Goal: Task Accomplishment & Management: Use online tool/utility

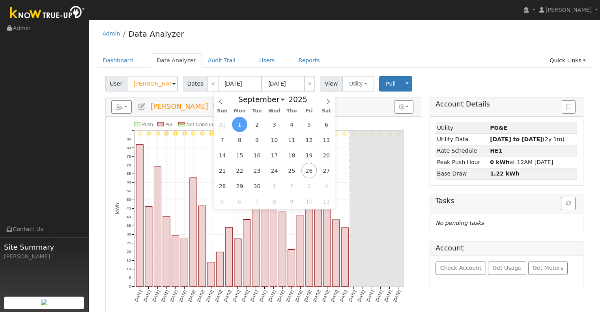
select select "8"
click at [246, 39] on div "Admin Data Analyzer" at bounding box center [344, 36] width 495 height 24
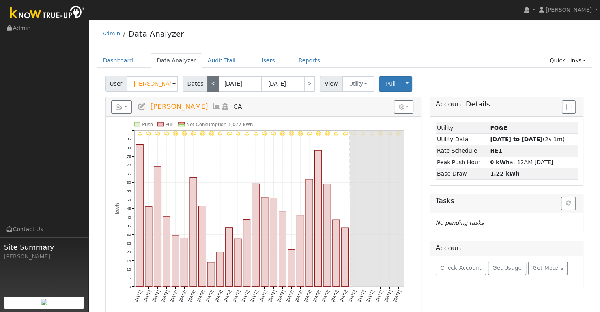
click at [210, 82] on link "<" at bounding box center [212, 84] width 11 height 16
type input "[DATE]"
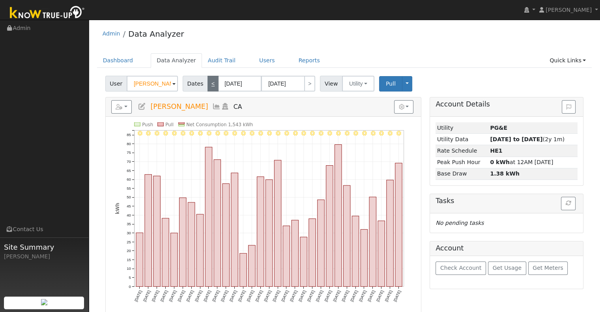
click at [209, 82] on link "<" at bounding box center [212, 84] width 11 height 16
type input "[DATE]"
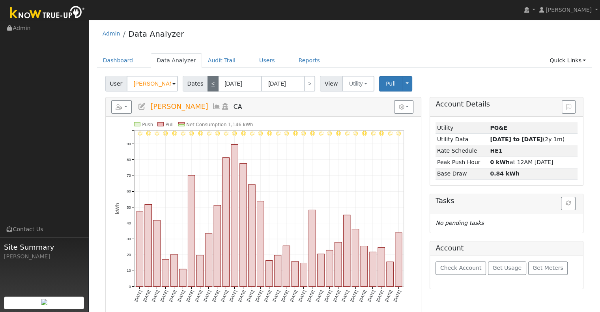
click at [209, 82] on link "<" at bounding box center [212, 84] width 11 height 16
type input "[DATE]"
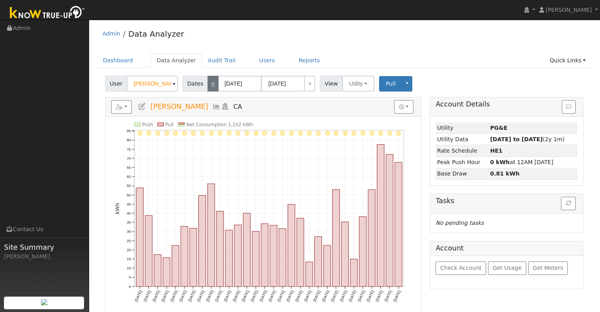
click at [210, 82] on link "<" at bounding box center [212, 84] width 11 height 16
type input "[DATE]"
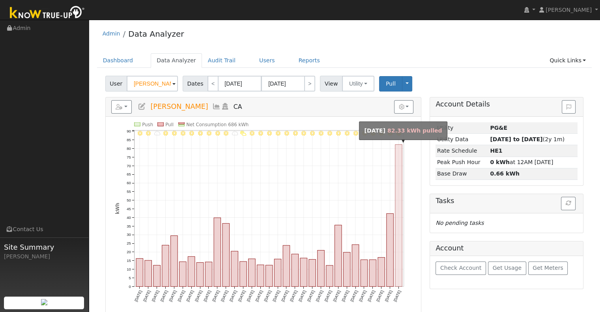
click at [398, 156] on rect "onclick=""" at bounding box center [398, 216] width 7 height 142
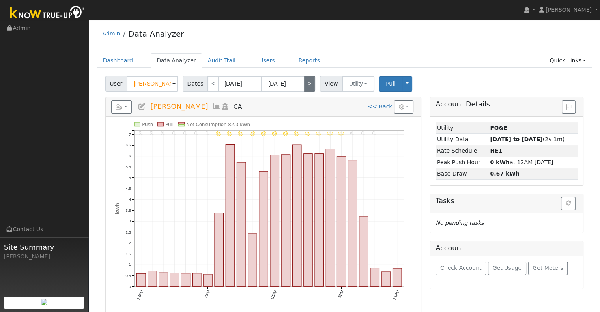
click at [306, 88] on link ">" at bounding box center [309, 84] width 11 height 16
type input "[DATE]"
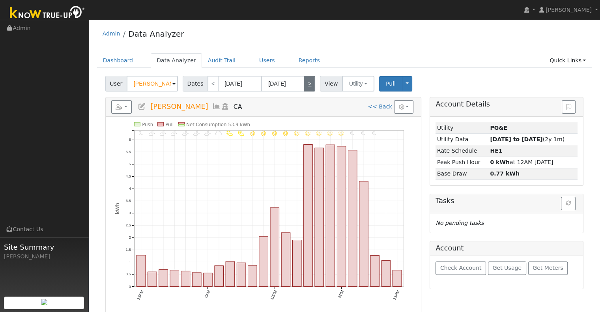
click at [308, 84] on link ">" at bounding box center [309, 84] width 11 height 16
type input "[DATE]"
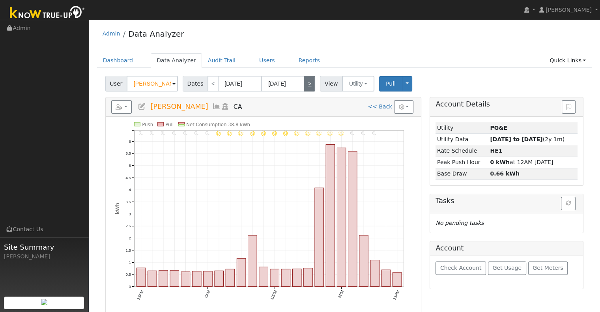
click at [310, 86] on link ">" at bounding box center [309, 84] width 11 height 16
type input "[DATE]"
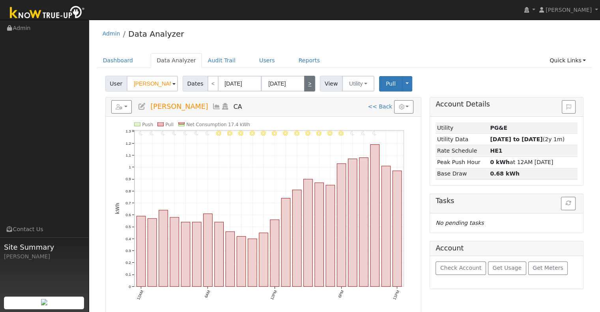
click at [308, 85] on link ">" at bounding box center [309, 84] width 11 height 16
type input "[DATE]"
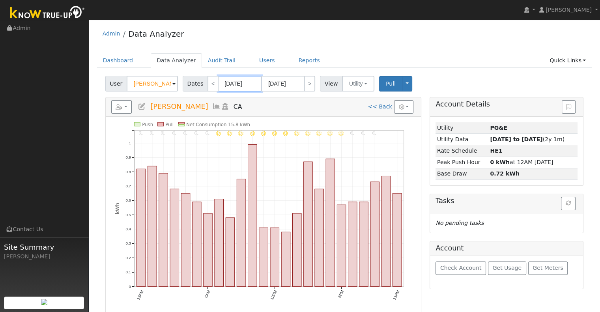
click at [247, 79] on input "[DATE]" at bounding box center [239, 84] width 43 height 16
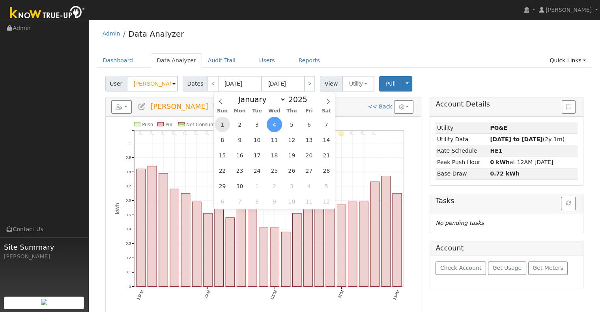
click at [225, 123] on span "1" at bounding box center [222, 124] width 15 height 15
type input "[DATE]"
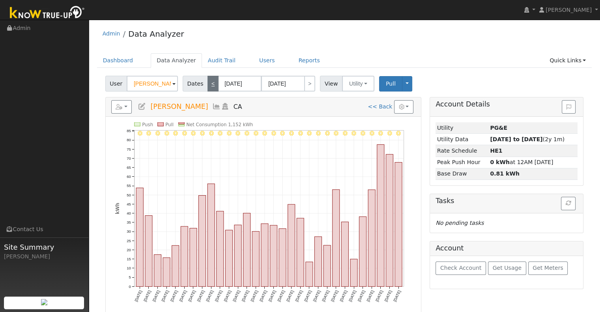
click at [211, 85] on link "<" at bounding box center [212, 84] width 11 height 16
type input "[DATE]"
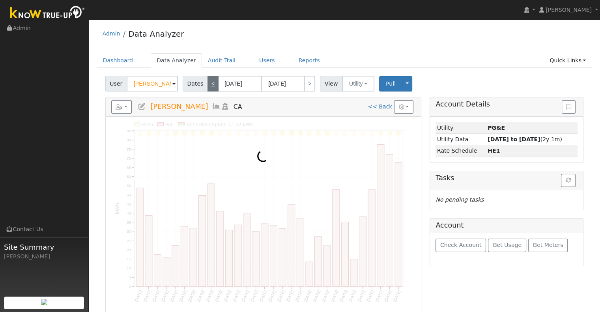
click at [210, 85] on link "<" at bounding box center [212, 84] width 11 height 16
type input "[DATE]"
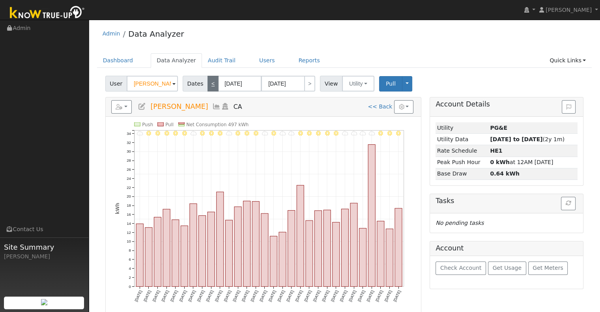
click at [208, 85] on link "<" at bounding box center [212, 84] width 11 height 16
type input "[DATE]"
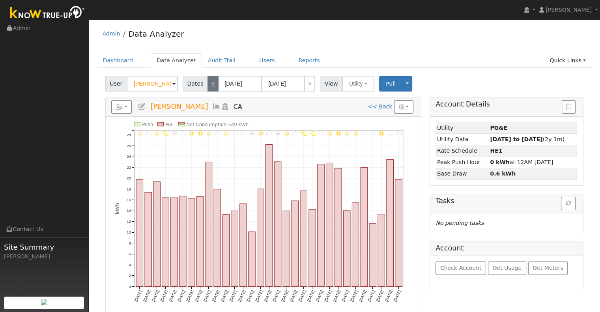
click at [208, 85] on link "<" at bounding box center [212, 84] width 11 height 16
type input "[DATE]"
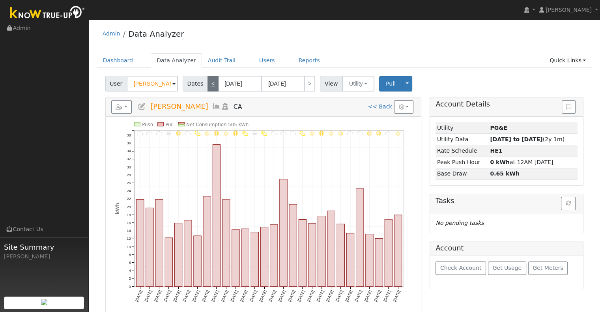
click at [207, 85] on link "<" at bounding box center [212, 84] width 11 height 16
type input "[DATE]"
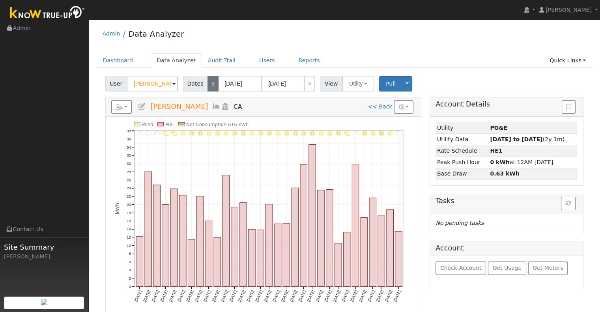
click at [207, 85] on link "<" at bounding box center [212, 84] width 11 height 16
type input "[DATE]"
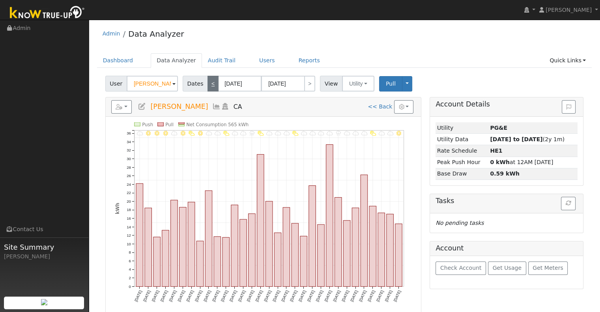
click at [207, 85] on link "<" at bounding box center [212, 84] width 11 height 16
type input "[DATE]"
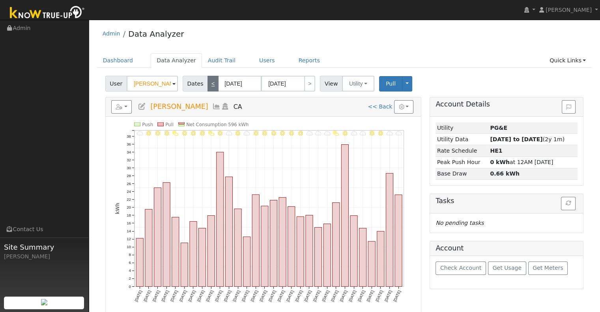
click at [207, 84] on link "<" at bounding box center [212, 84] width 11 height 16
type input "[DATE]"
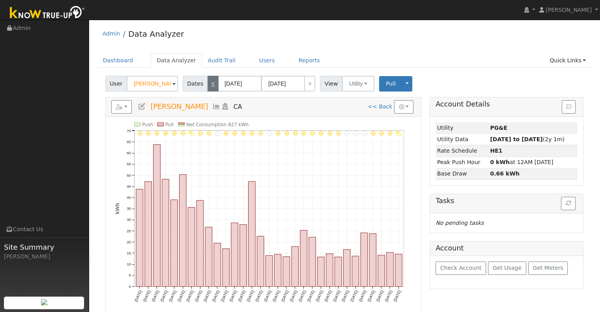
click at [207, 84] on link "<" at bounding box center [212, 84] width 11 height 16
type input "[DATE]"
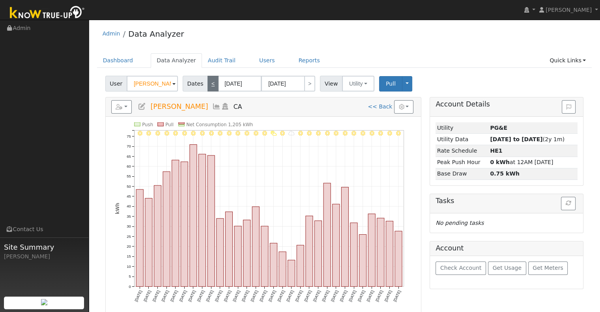
click at [207, 84] on link "<" at bounding box center [212, 84] width 11 height 16
type input "[DATE]"
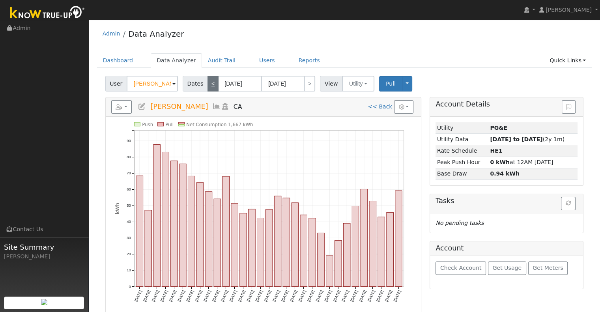
click at [207, 84] on link "<" at bounding box center [212, 84] width 11 height 16
type input "[DATE]"
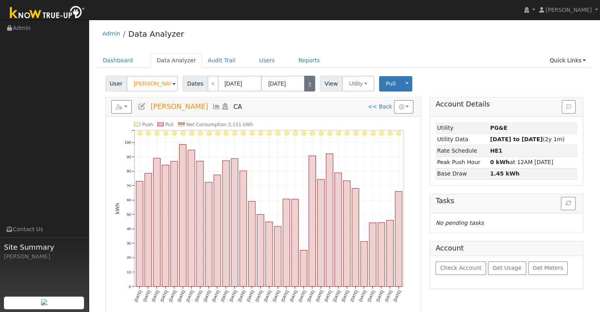
click at [306, 88] on link ">" at bounding box center [309, 84] width 11 height 16
type input "[DATE]"
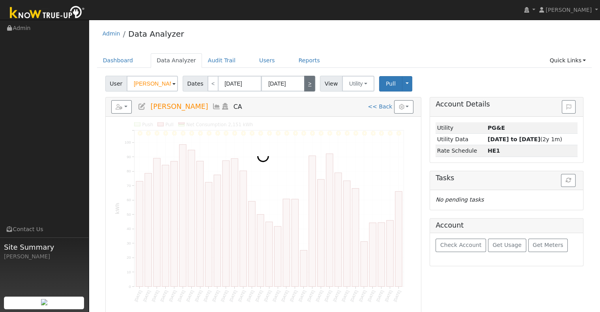
click at [306, 88] on link ">" at bounding box center [309, 84] width 11 height 16
type input "[DATE]"
click at [306, 88] on link ">" at bounding box center [309, 84] width 11 height 16
type input "[DATE]"
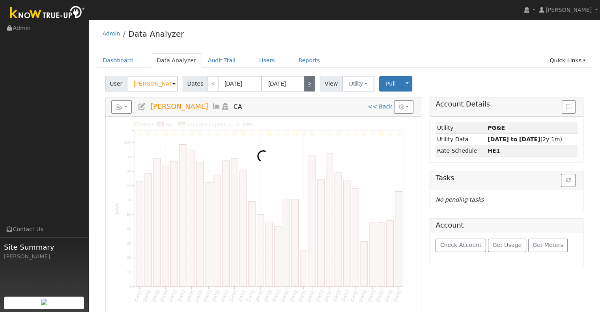
type input "[DATE]"
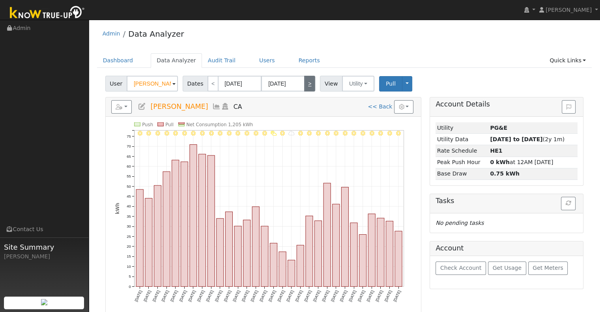
click at [306, 88] on link ">" at bounding box center [309, 84] width 11 height 16
type input "[DATE]"
click at [306, 88] on link ">" at bounding box center [309, 84] width 11 height 16
type input "[DATE]"
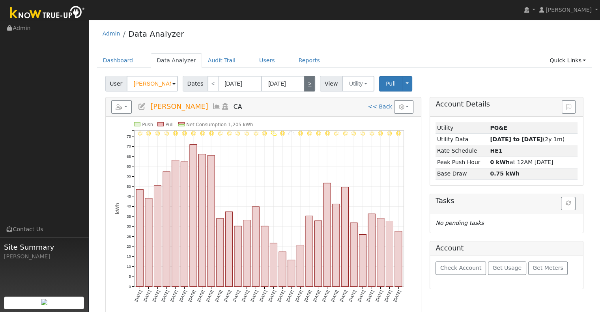
type input "[DATE]"
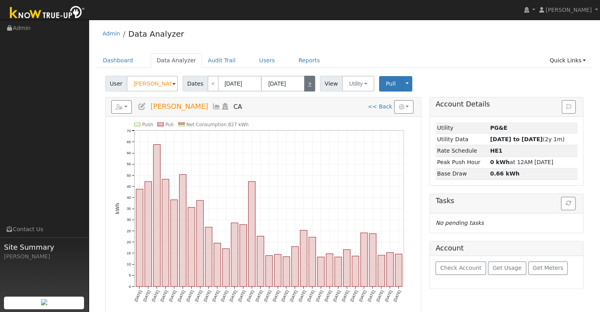
click at [306, 88] on link ">" at bounding box center [309, 84] width 11 height 16
type input "[DATE]"
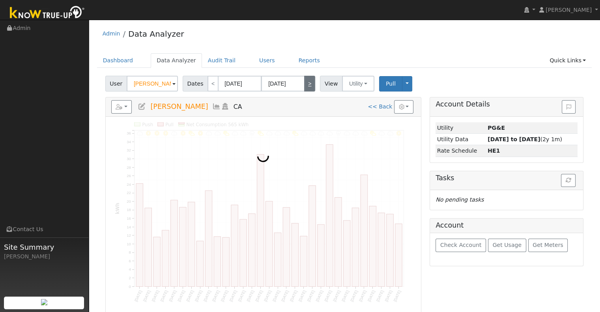
click at [306, 88] on link ">" at bounding box center [309, 84] width 11 height 16
type input "[DATE]"
click at [306, 88] on link ">" at bounding box center [309, 84] width 11 height 16
type input "[DATE]"
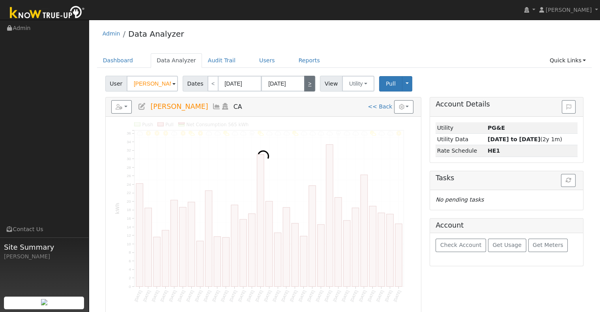
type input "[DATE]"
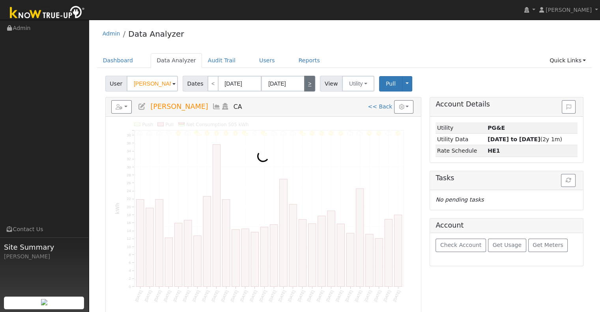
click at [306, 88] on link ">" at bounding box center [309, 84] width 11 height 16
type input "[DATE]"
click at [306, 88] on link ">" at bounding box center [309, 84] width 11 height 16
type input "[DATE]"
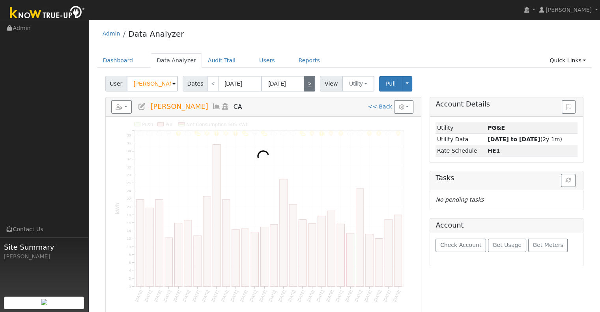
type input "[DATE]"
click at [306, 88] on link ">" at bounding box center [309, 84] width 11 height 16
type input "[DATE]"
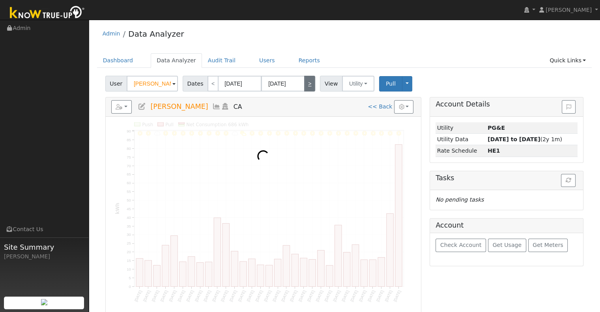
click at [306, 88] on link ">" at bounding box center [309, 84] width 11 height 16
type input "[DATE]"
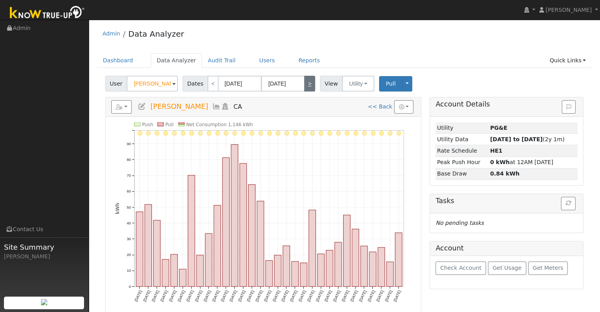
click at [306, 88] on link ">" at bounding box center [309, 84] width 11 height 16
type input "[DATE]"
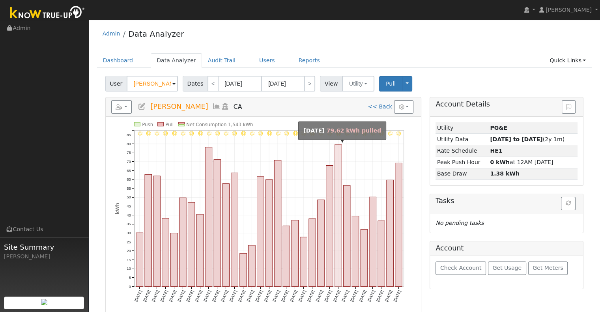
click at [336, 165] on rect "onclick=""" at bounding box center [337, 216] width 7 height 142
type input "[DATE]"
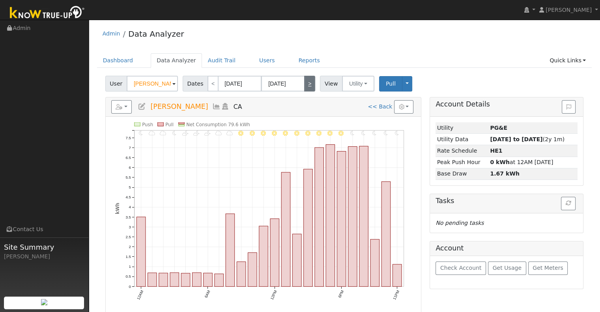
click at [306, 84] on link ">" at bounding box center [309, 84] width 11 height 16
type input "[DATE]"
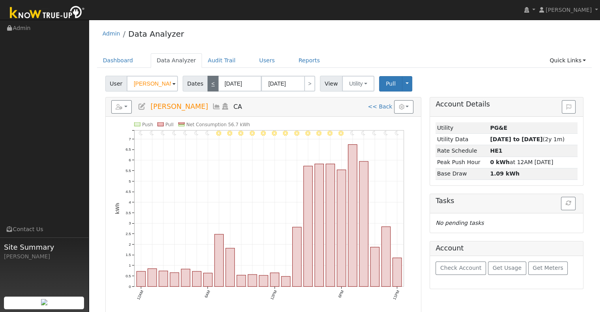
click at [208, 84] on link "<" at bounding box center [212, 84] width 11 height 16
type input "[DATE]"
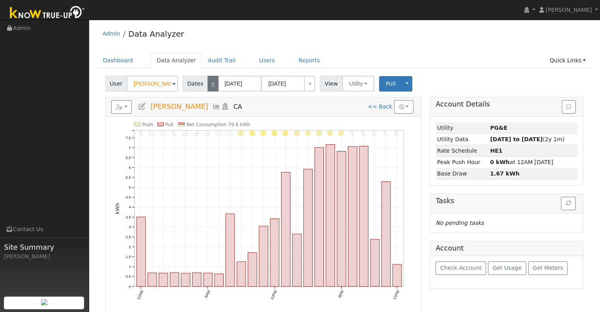
click at [208, 84] on link "<" at bounding box center [212, 84] width 11 height 16
type input "[DATE]"
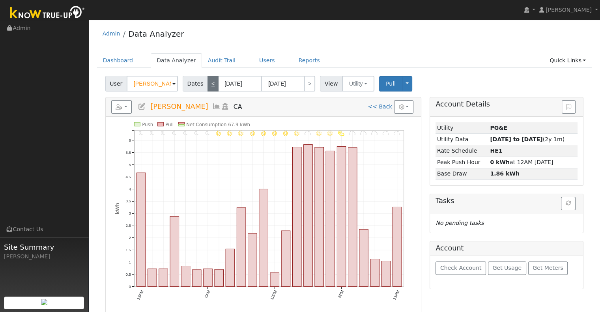
click at [209, 90] on link "<" at bounding box center [212, 84] width 11 height 16
type input "[DATE]"
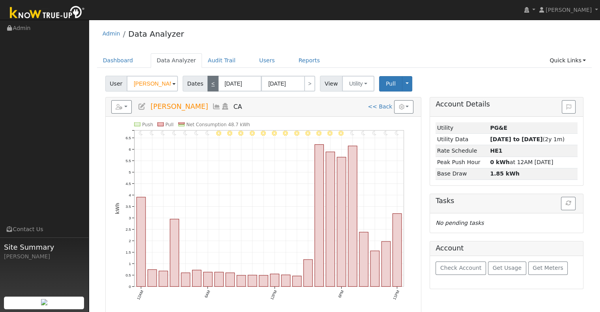
click at [210, 87] on link "<" at bounding box center [212, 84] width 11 height 16
type input "[DATE]"
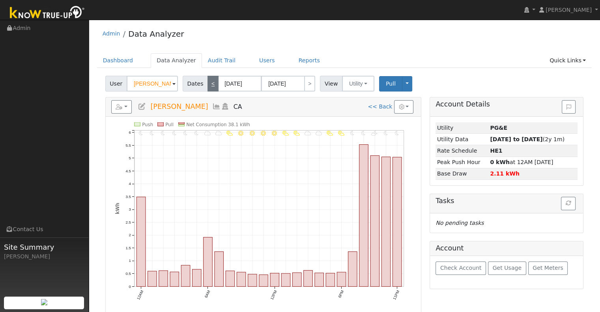
click at [210, 85] on link "<" at bounding box center [212, 84] width 11 height 16
type input "[DATE]"
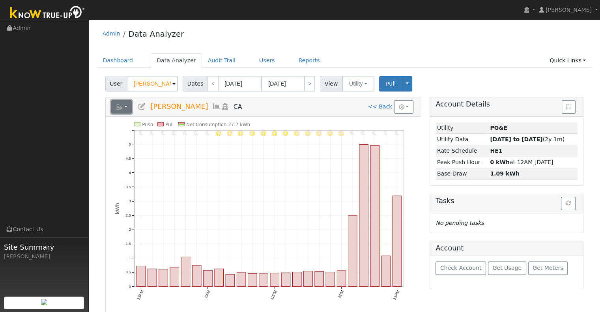
click at [123, 106] on button "button" at bounding box center [121, 106] width 21 height 13
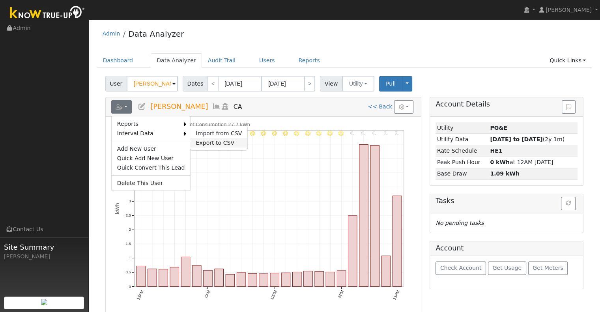
click at [191, 140] on link "Export to CSV" at bounding box center [218, 142] width 57 height 9
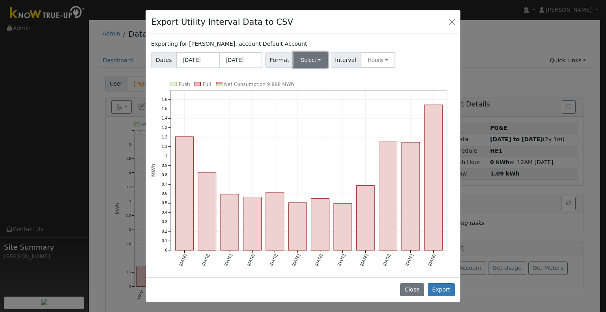
click at [314, 62] on button "Select" at bounding box center [310, 60] width 34 height 16
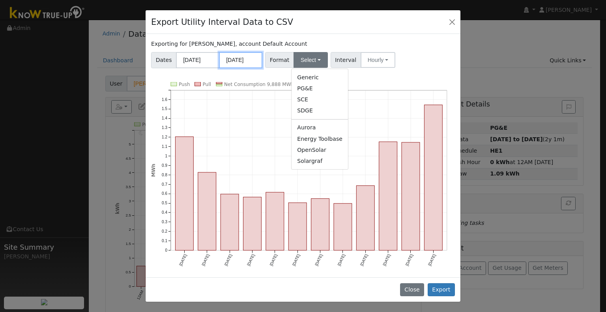
click at [228, 58] on input "[DATE]" at bounding box center [240, 60] width 43 height 16
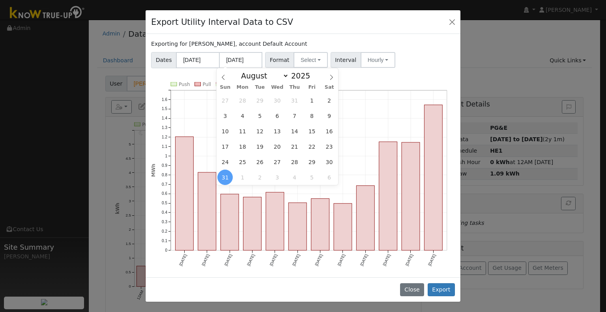
drag, startPoint x: 389, startPoint y: 77, endPoint x: 378, endPoint y: 74, distance: 11.9
click at [390, 77] on div "Exporting for [PERSON_NAME], account Default Account Dates [DATE] [DATE] Format…" at bounding box center [303, 155] width 315 height 243
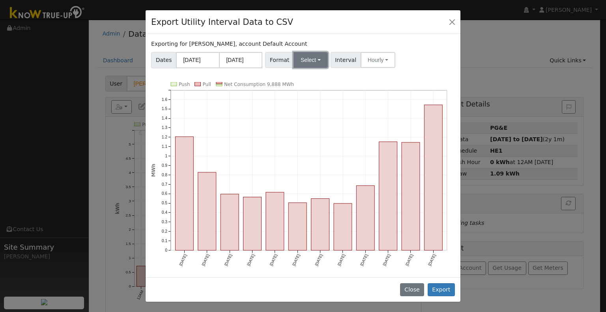
click at [303, 56] on button "Select" at bounding box center [310, 60] width 34 height 16
click at [405, 83] on icon "Push Pull Net Consumption 9,888 MWh [DATE] Oct '[DATE] Dec '[DATE] Feb '[DATE] …" at bounding box center [303, 180] width 304 height 196
click at [304, 55] on button "Select" at bounding box center [310, 60] width 34 height 16
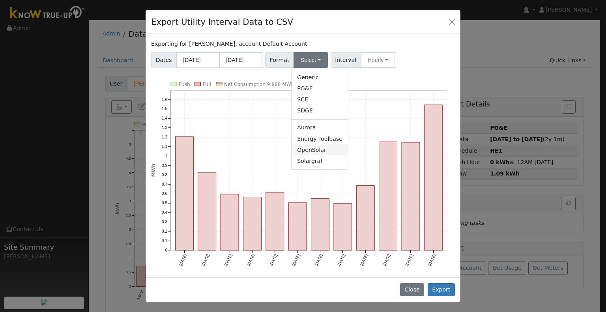
click at [313, 148] on link "OpenSolar" at bounding box center [319, 149] width 56 height 11
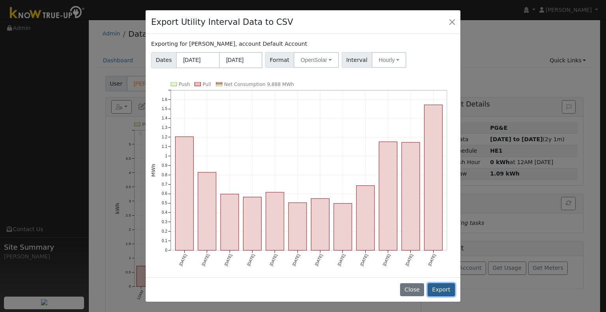
click at [446, 289] on button "Export" at bounding box center [441, 289] width 27 height 13
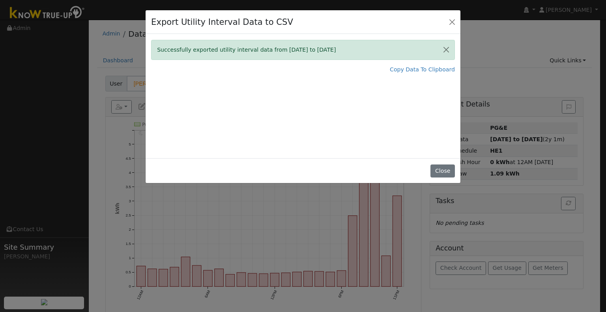
click at [507, 57] on div "Export Utility Interval Data to CSV Successfully exported utility interval data…" at bounding box center [303, 156] width 606 height 312
click at [448, 164] on button "Close" at bounding box center [442, 170] width 24 height 13
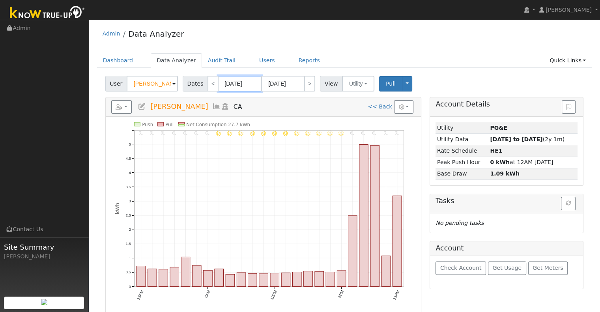
click at [232, 80] on input "[DATE]" at bounding box center [239, 84] width 43 height 16
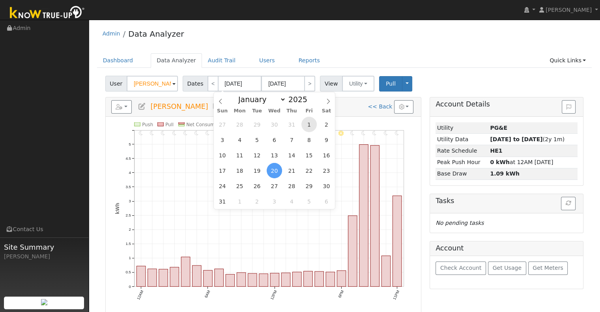
click at [311, 125] on span "1" at bounding box center [308, 124] width 15 height 15
type input "[DATE]"
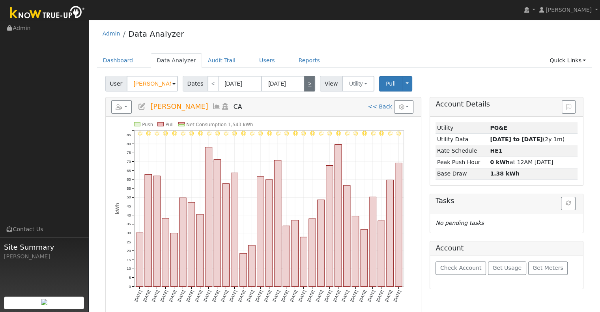
click at [304, 84] on link ">" at bounding box center [309, 84] width 11 height 16
type input "[DATE]"
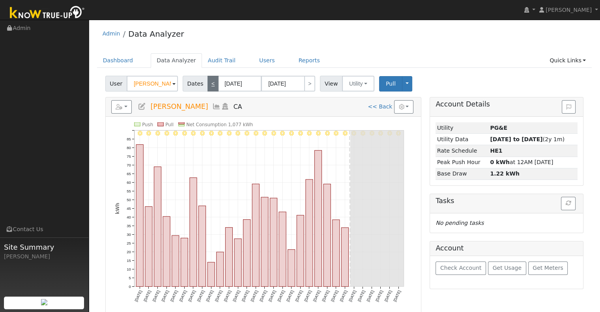
click at [207, 82] on link "<" at bounding box center [212, 84] width 11 height 16
type input "[DATE]"
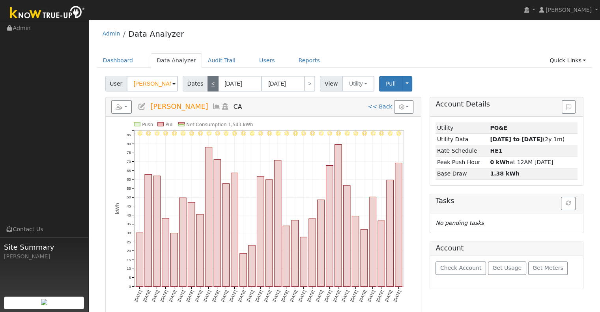
click at [207, 87] on link "<" at bounding box center [212, 84] width 11 height 16
type input "[DATE]"
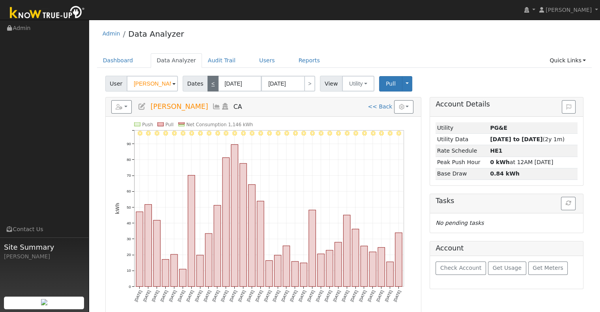
click at [207, 87] on link "<" at bounding box center [212, 84] width 11 height 16
type input "[DATE]"
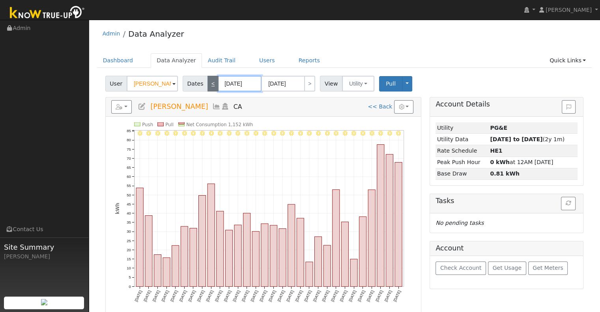
click at [218, 82] on input "[DATE]" at bounding box center [239, 84] width 43 height 16
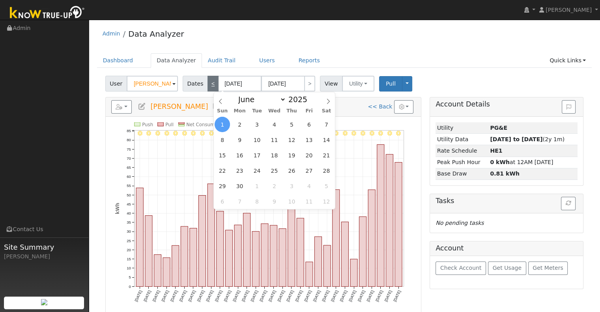
click at [208, 80] on link "<" at bounding box center [212, 84] width 11 height 16
type input "[DATE]"
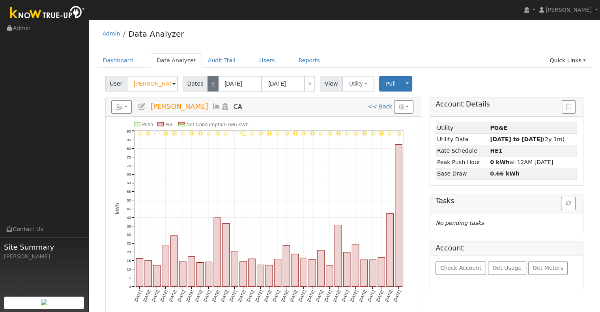
click at [208, 80] on link "<" at bounding box center [212, 84] width 11 height 16
type input "[DATE]"
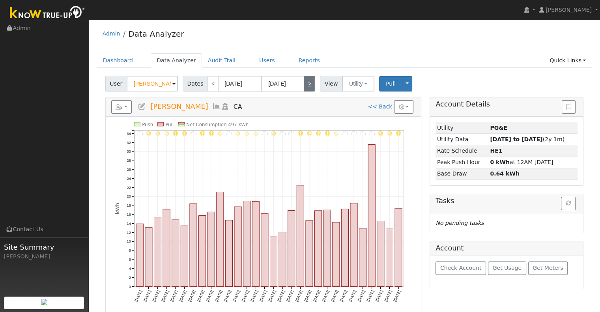
click at [304, 86] on link ">" at bounding box center [309, 84] width 11 height 16
type input "[DATE]"
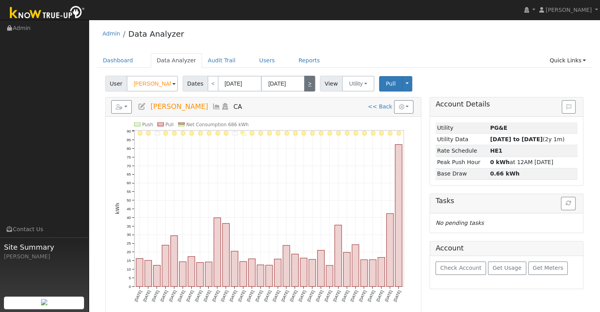
click at [304, 87] on link ">" at bounding box center [309, 84] width 11 height 16
type input "[DATE]"
click at [304, 87] on link ">" at bounding box center [309, 84] width 11 height 16
type input "[DATE]"
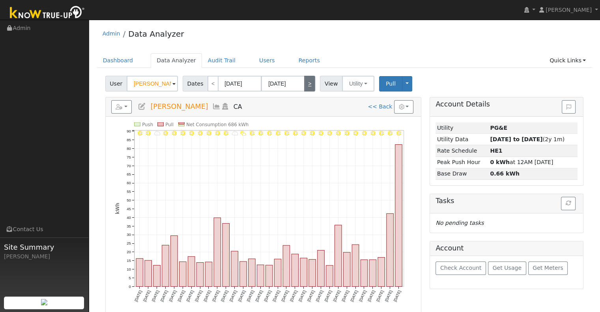
type input "[DATE]"
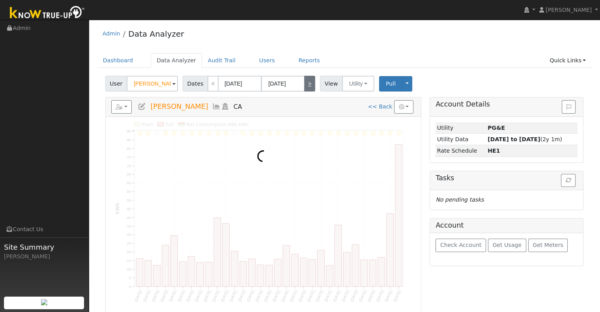
click at [304, 87] on link ">" at bounding box center [309, 84] width 11 height 16
type input "[DATE]"
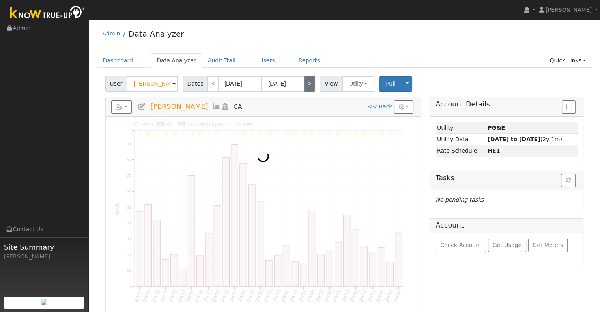
click at [304, 87] on link ">" at bounding box center [309, 84] width 11 height 16
type input "[DATE]"
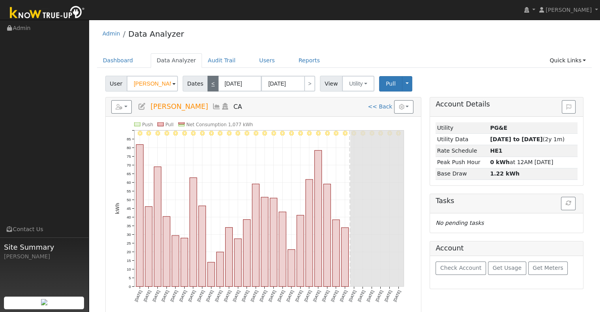
click at [207, 86] on link "<" at bounding box center [212, 84] width 11 height 16
type input "[DATE]"
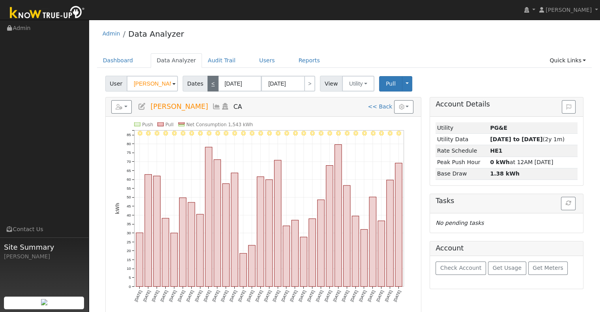
click at [211, 82] on link "<" at bounding box center [212, 84] width 11 height 16
type input "[DATE]"
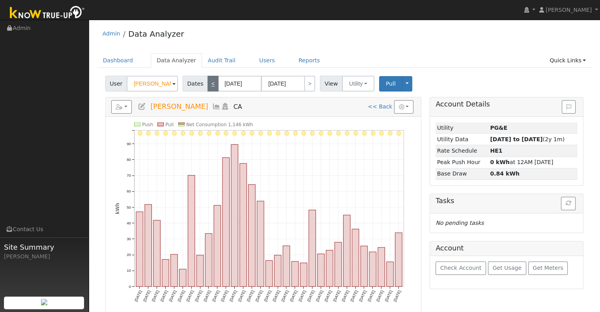
click at [210, 84] on link "<" at bounding box center [212, 84] width 11 height 16
type input "[DATE]"
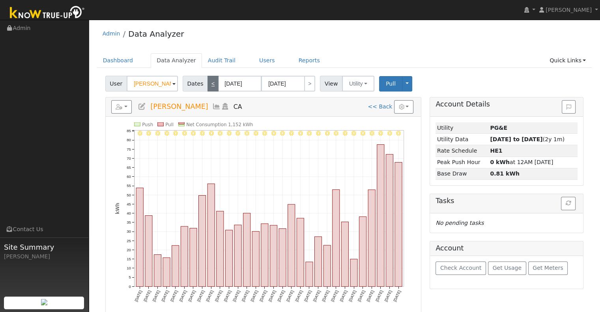
click at [210, 84] on link "<" at bounding box center [212, 84] width 11 height 16
type input "[DATE]"
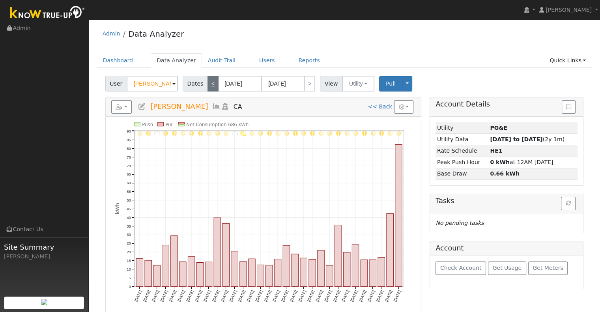
click at [210, 83] on link "<" at bounding box center [212, 84] width 11 height 16
type input "[DATE]"
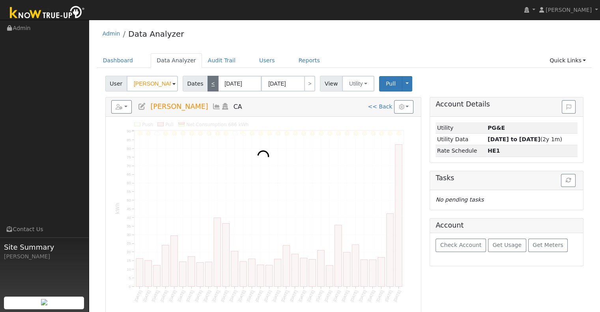
click at [210, 83] on link "<" at bounding box center [212, 84] width 11 height 16
type input "[DATE]"
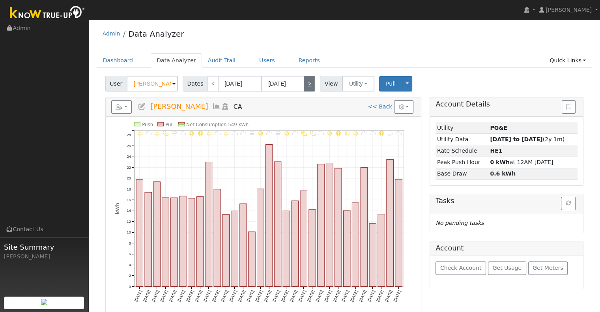
click at [306, 88] on link ">" at bounding box center [309, 84] width 11 height 16
type input "[DATE]"
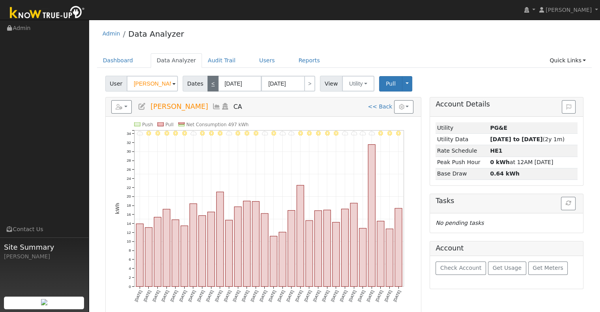
click at [210, 81] on link "<" at bounding box center [212, 84] width 11 height 16
type input "[DATE]"
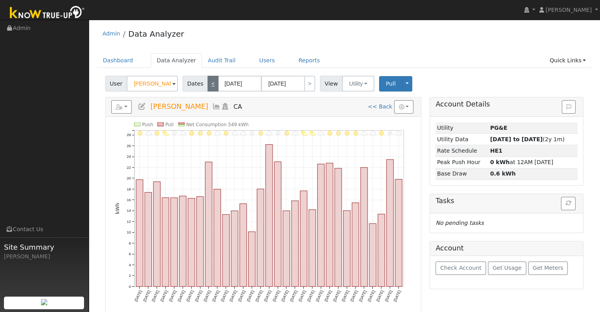
click at [210, 81] on link "<" at bounding box center [212, 84] width 11 height 16
type input "[DATE]"
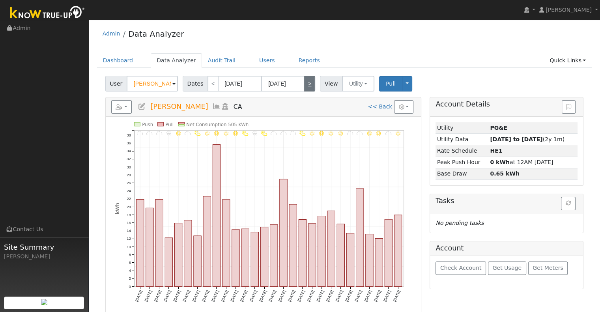
click at [304, 83] on link ">" at bounding box center [309, 84] width 11 height 16
type input "[DATE]"
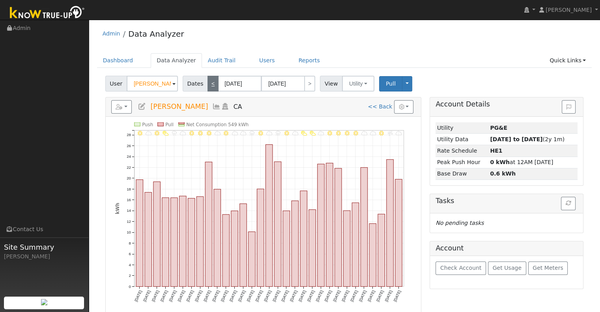
click at [212, 81] on link "<" at bounding box center [212, 84] width 11 height 16
type input "[DATE]"
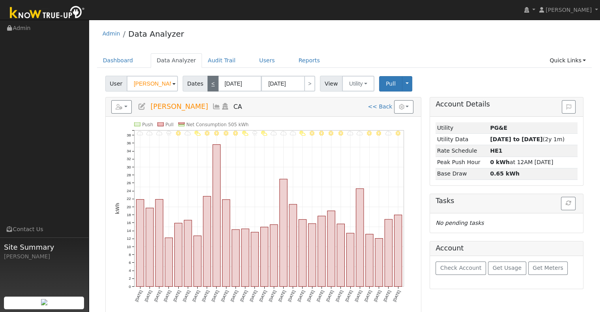
click at [212, 81] on link "<" at bounding box center [212, 84] width 11 height 16
type input "[DATE]"
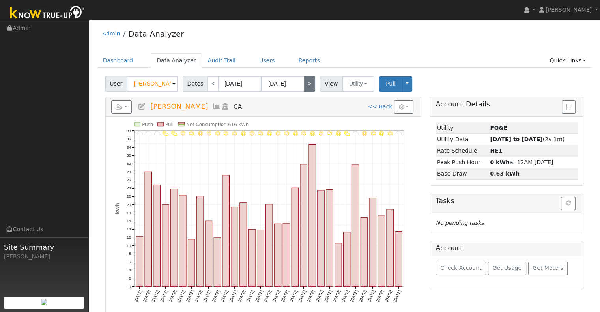
click at [304, 82] on link ">" at bounding box center [309, 84] width 11 height 16
type input "[DATE]"
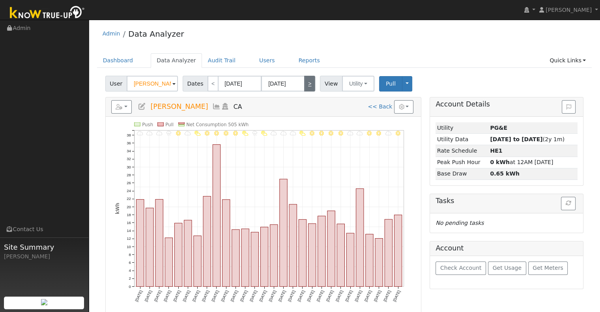
drag, startPoint x: 305, startPoint y: 74, endPoint x: 305, endPoint y: 80, distance: 5.9
click at [305, 74] on div "User [PERSON_NAME] Account Default Account Default Account CA 95320 Primary Acc…" at bounding box center [344, 82] width 481 height 19
click at [305, 82] on link ">" at bounding box center [309, 84] width 11 height 16
type input "[DATE]"
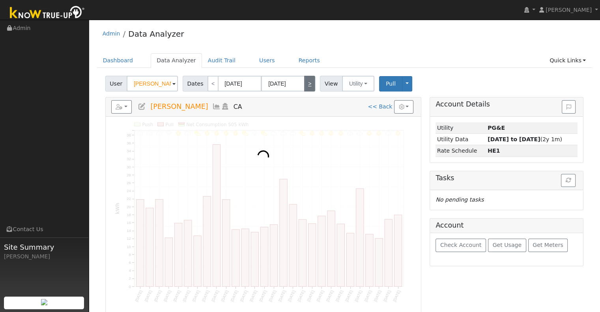
click at [305, 82] on link ">" at bounding box center [309, 84] width 11 height 16
type input "[DATE]"
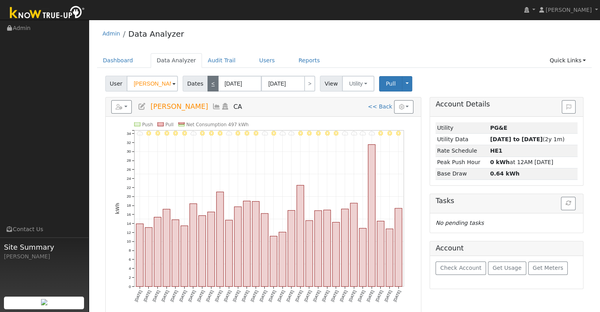
click at [208, 83] on link "<" at bounding box center [212, 84] width 11 height 16
type input "[DATE]"
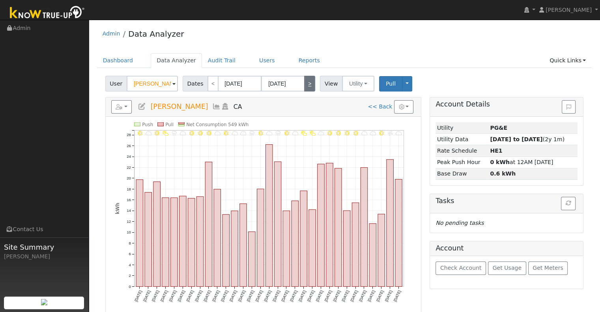
click at [304, 84] on link ">" at bounding box center [309, 84] width 11 height 16
type input "[DATE]"
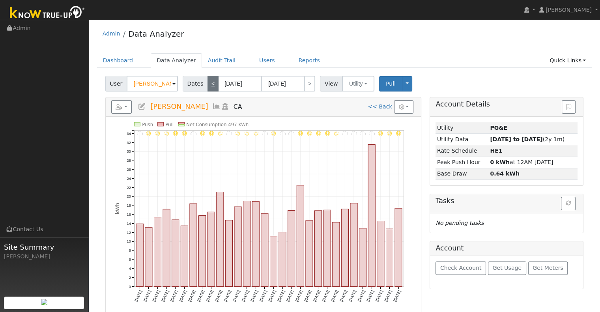
click at [210, 86] on link "<" at bounding box center [212, 84] width 11 height 16
type input "[DATE]"
click at [210, 86] on link "<" at bounding box center [212, 84] width 11 height 16
type input "[DATE]"
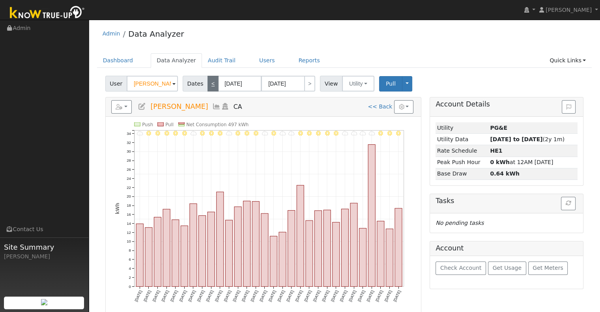
type input "[DATE]"
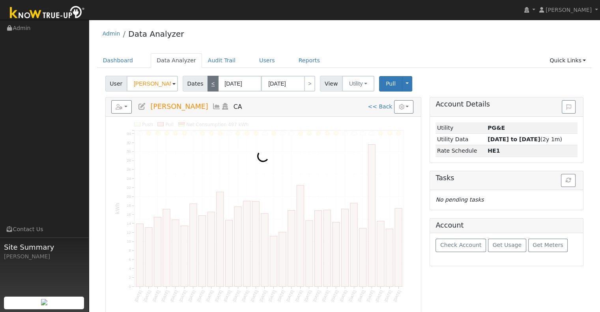
click at [209, 86] on link "<" at bounding box center [212, 84] width 11 height 16
type input "[DATE]"
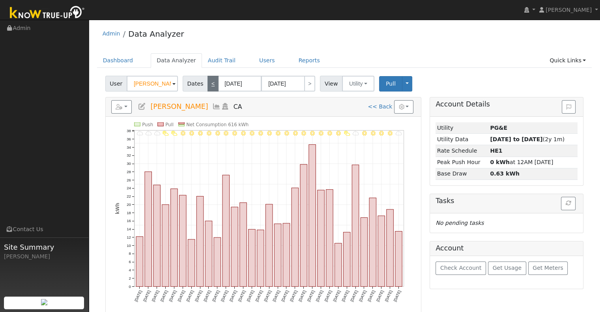
click at [209, 86] on link "<" at bounding box center [212, 84] width 11 height 16
type input "[DATE]"
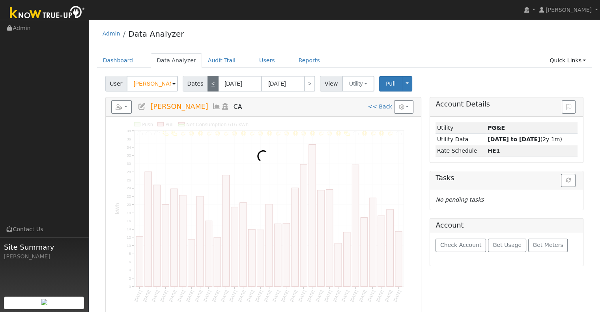
click at [209, 86] on link "<" at bounding box center [212, 84] width 11 height 16
type input "[DATE]"
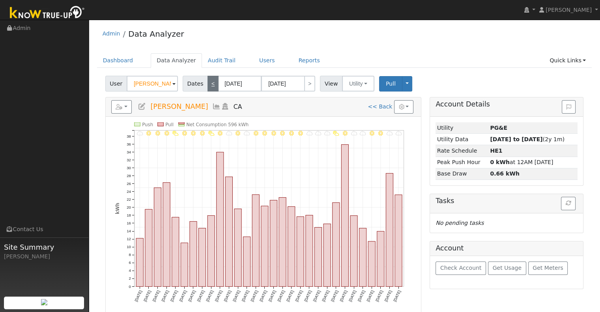
click at [209, 86] on link "<" at bounding box center [212, 84] width 11 height 16
type input "[DATE]"
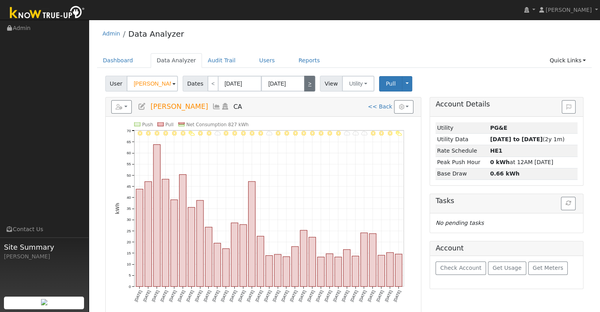
click at [304, 84] on link ">" at bounding box center [309, 84] width 11 height 16
type input "[DATE]"
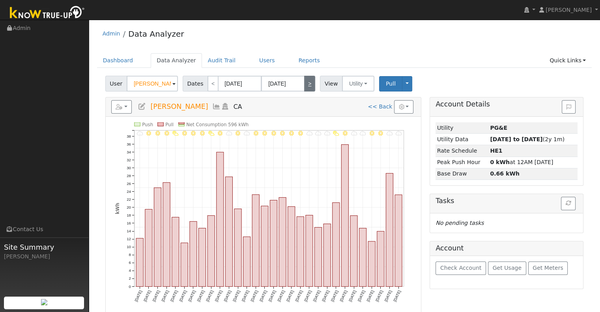
click at [308, 87] on link ">" at bounding box center [309, 84] width 11 height 16
type input "[DATE]"
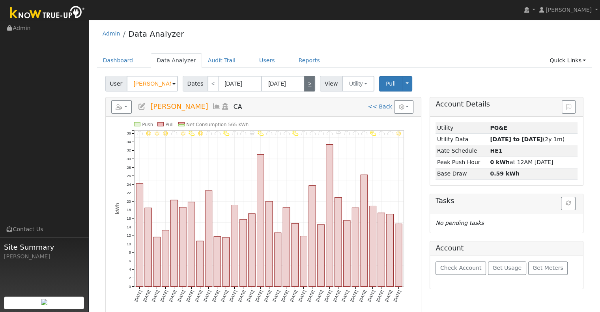
click at [307, 83] on link ">" at bounding box center [309, 84] width 11 height 16
type input "[DATE]"
click at [307, 83] on link ">" at bounding box center [309, 84] width 11 height 16
type input "[DATE]"
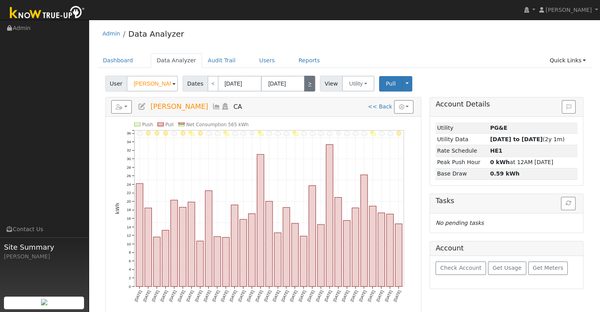
type input "[DATE]"
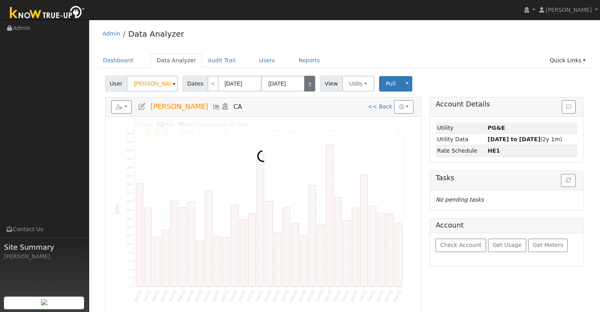
click at [307, 83] on link ">" at bounding box center [309, 84] width 11 height 16
type input "[DATE]"
click at [307, 83] on link ">" at bounding box center [309, 84] width 11 height 16
type input "[DATE]"
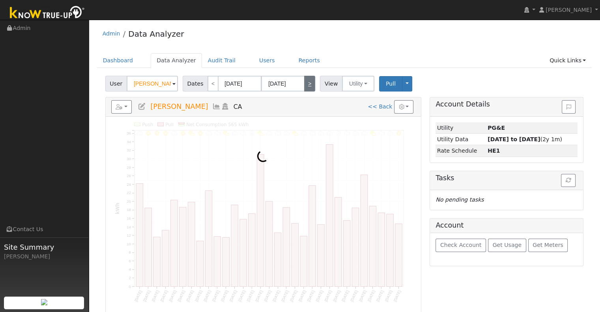
type input "[DATE]"
click at [307, 83] on link ">" at bounding box center [309, 84] width 11 height 16
type input "[DATE]"
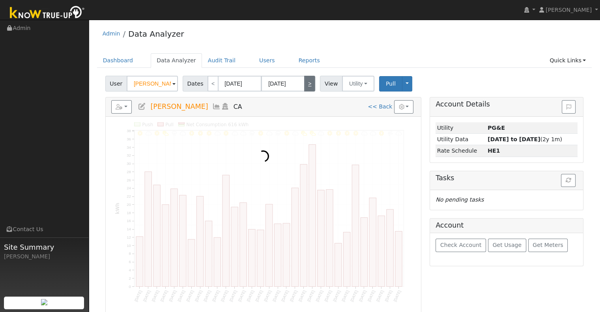
click at [307, 83] on link ">" at bounding box center [309, 84] width 11 height 16
type input "[DATE]"
click at [307, 83] on link ">" at bounding box center [309, 84] width 11 height 16
type input "[DATE]"
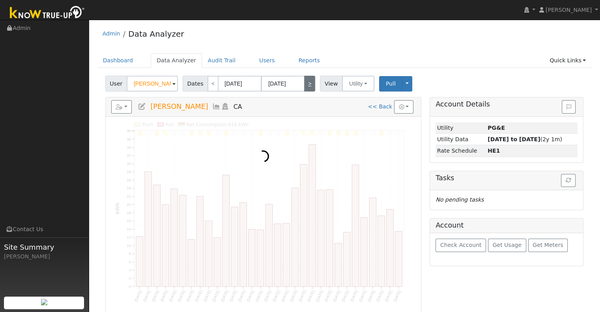
type input "[DATE]"
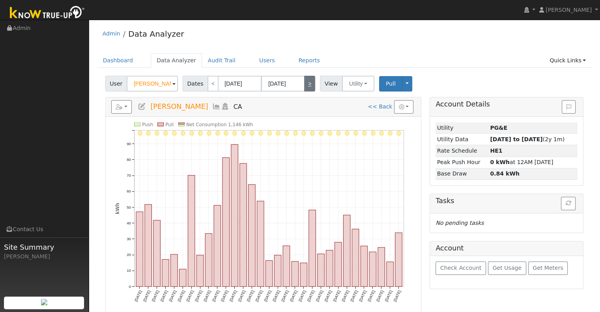
click at [307, 83] on link ">" at bounding box center [309, 84] width 11 height 16
type input "[DATE]"
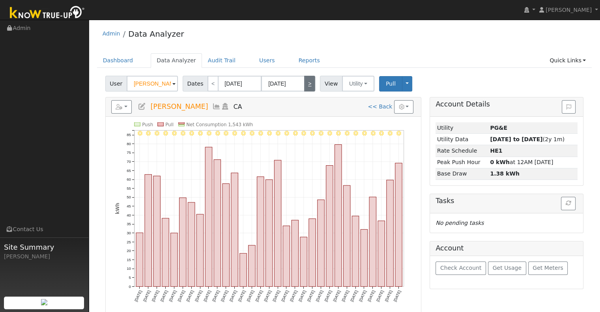
click at [307, 83] on link ">" at bounding box center [309, 84] width 11 height 16
type input "[DATE]"
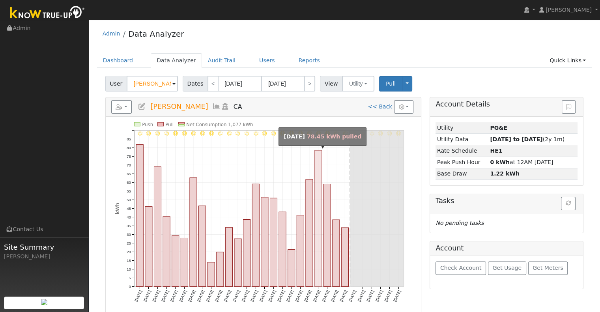
click at [318, 188] on rect "onclick=""" at bounding box center [317, 218] width 7 height 136
type input "[DATE]"
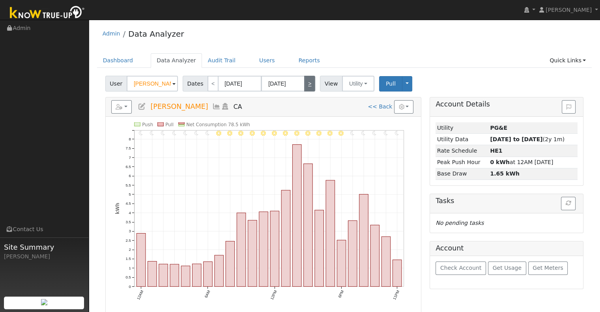
click at [304, 81] on link ">" at bounding box center [309, 84] width 11 height 16
type input "[DATE]"
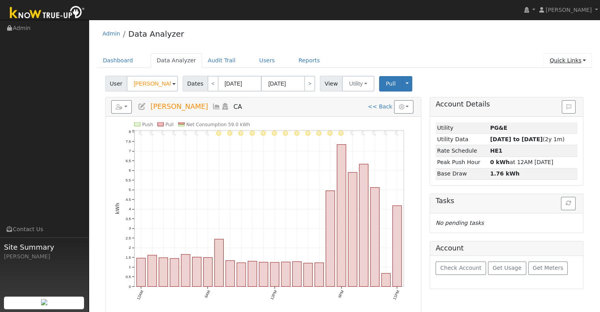
click at [569, 59] on link "Quick Links" at bounding box center [568, 60] width 48 height 15
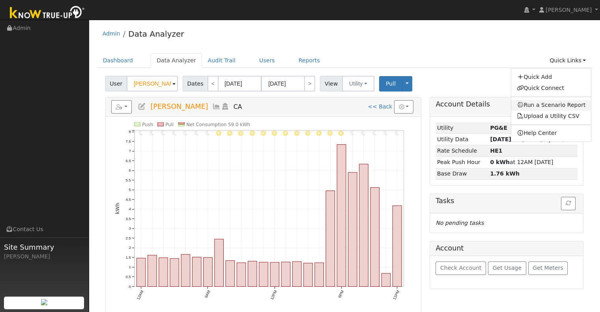
click at [560, 105] on link "Run a Scenario Report" at bounding box center [551, 105] width 80 height 11
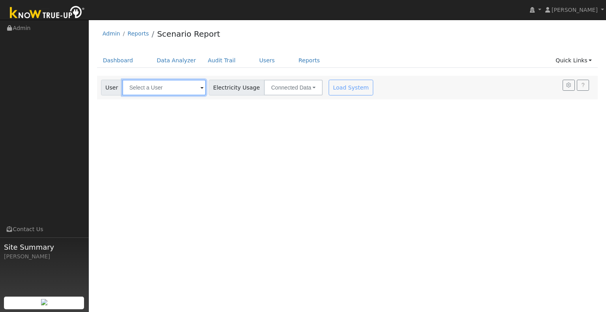
click at [162, 86] on input "text" at bounding box center [164, 88] width 84 height 16
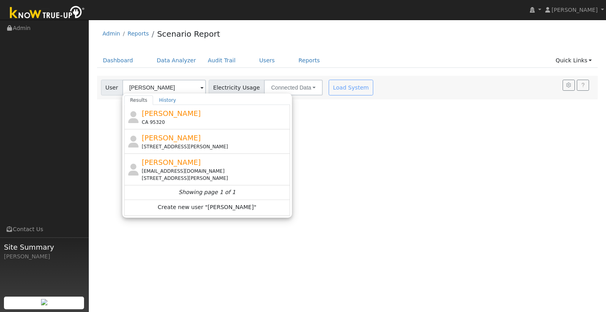
click at [192, 116] on div "Alicia Hawkins CA 95320" at bounding box center [215, 117] width 146 height 18
type input "[PERSON_NAME]"
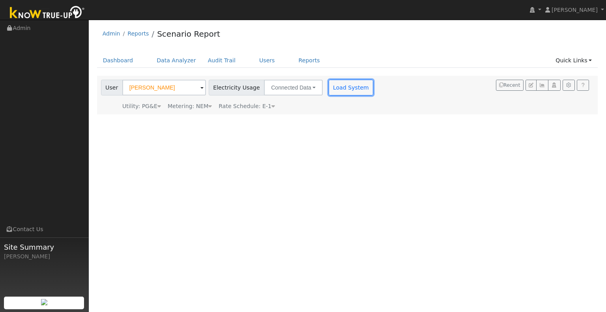
click at [329, 90] on button "Load System" at bounding box center [351, 88] width 45 height 16
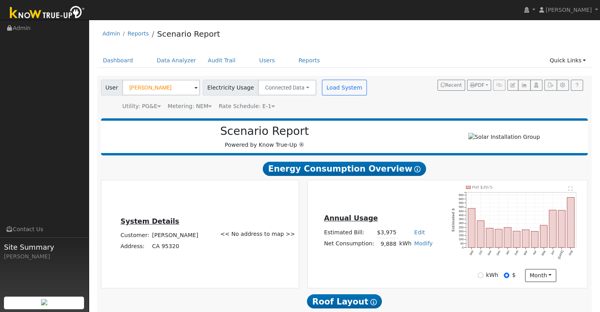
click at [420, 247] on link "Modify" at bounding box center [423, 243] width 19 height 6
click at [400, 262] on link "Add Consumption" at bounding box center [394, 255] width 66 height 11
type input "9888"
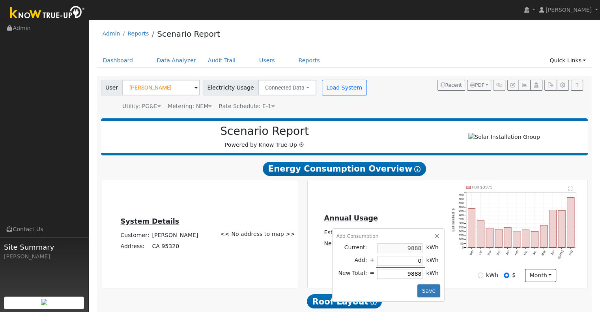
type input "5"
type input "9893"
type input "50"
type input "9938"
type input "500"
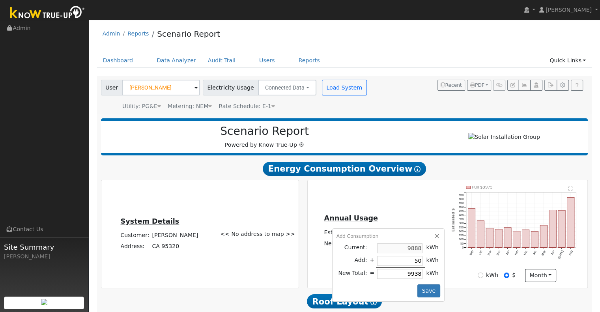
type input "10388"
type input "500"
click at [429, 294] on button "Save" at bounding box center [428, 290] width 23 height 13
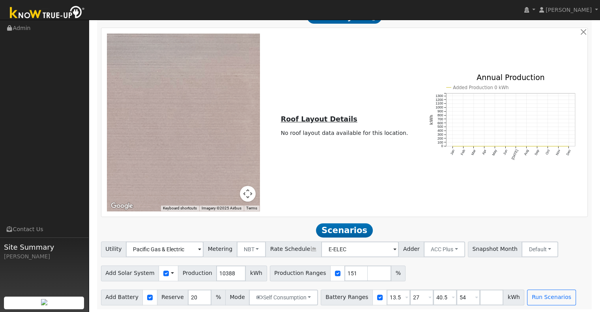
scroll to position [290, 0]
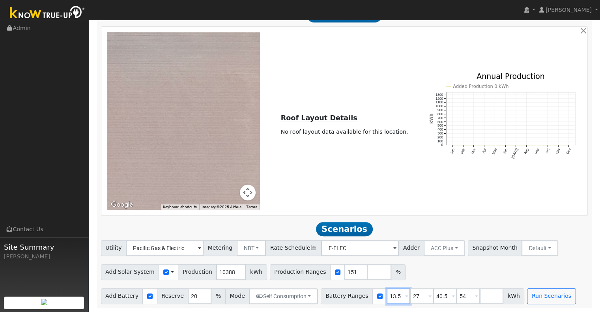
drag, startPoint x: 386, startPoint y: 296, endPoint x: 372, endPoint y: 301, distance: 14.7
click at [363, 297] on div "Battery Ranges 13.5 Overrides Reserve % Mode None None Self Consumption Peak Sa…" at bounding box center [423, 296] width 204 height 16
type input "20"
type input "40.5"
type input "54"
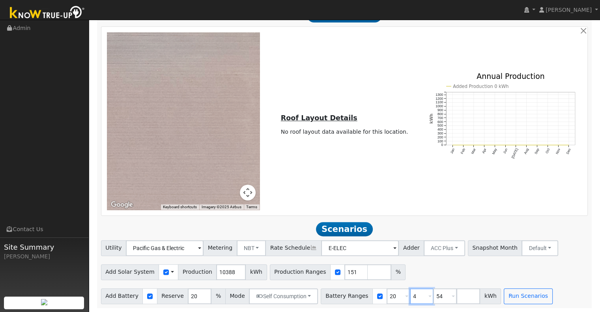
type input "54"
type input "5"
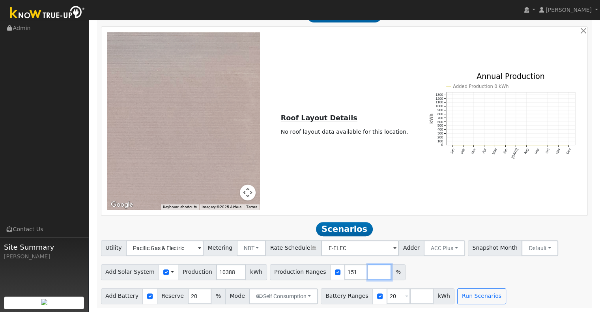
click at [368, 273] on input "number" at bounding box center [380, 272] width 24 height 16
type input "140"
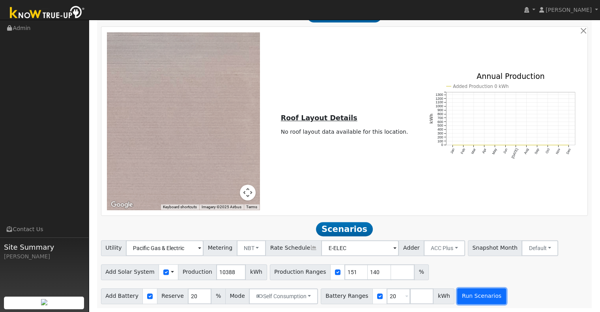
type input "140"
type input "151"
click at [471, 293] on button "Run Scenarios" at bounding box center [481, 296] width 49 height 16
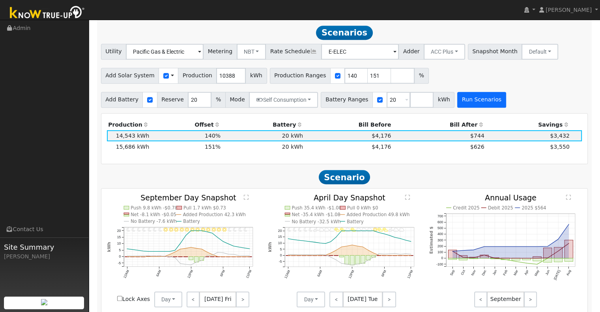
scroll to position [487, 0]
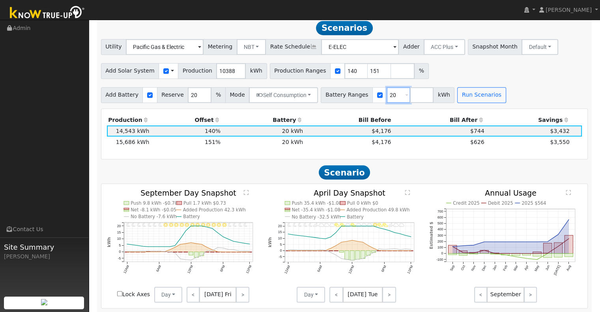
drag, startPoint x: 383, startPoint y: 98, endPoint x: 367, endPoint y: 105, distance: 16.9
click at [354, 93] on div "Battery Ranges 20 Overrides Reserve % Mode None None Self Consumption Peak Savi…" at bounding box center [388, 95] width 134 height 16
type input "30"
click at [457, 98] on button "Run Scenarios" at bounding box center [481, 95] width 49 height 16
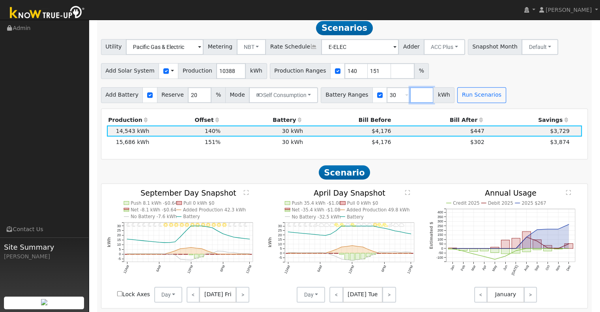
click at [410, 98] on input "number" at bounding box center [422, 95] width 24 height 16
type input "27"
type input "30"
click at [480, 99] on button "Run Scenarios" at bounding box center [504, 95] width 49 height 16
